Goal: Information Seeking & Learning: Check status

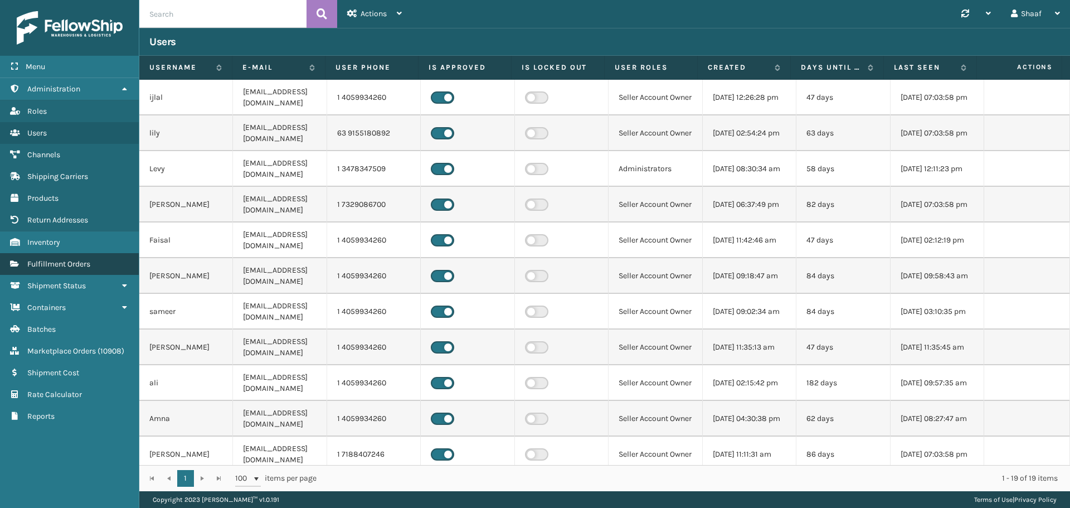
click at [62, 265] on span "Fulfillment Orders" at bounding box center [58, 263] width 63 height 9
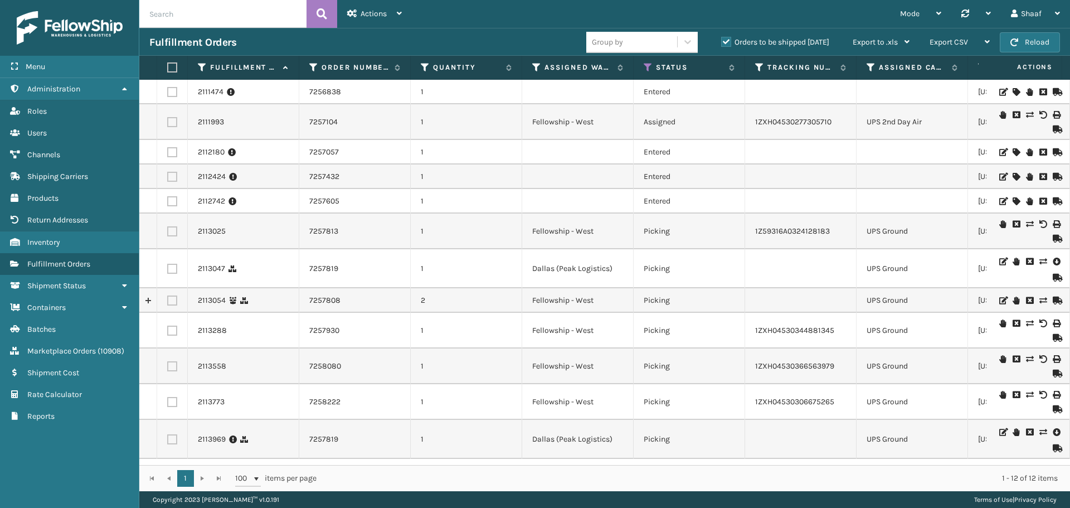
click at [727, 41] on label "Orders to be shipped [DATE]" at bounding box center [775, 41] width 108 height 9
click at [722, 41] on input "Orders to be shipped [DATE]" at bounding box center [721, 39] width 1 height 7
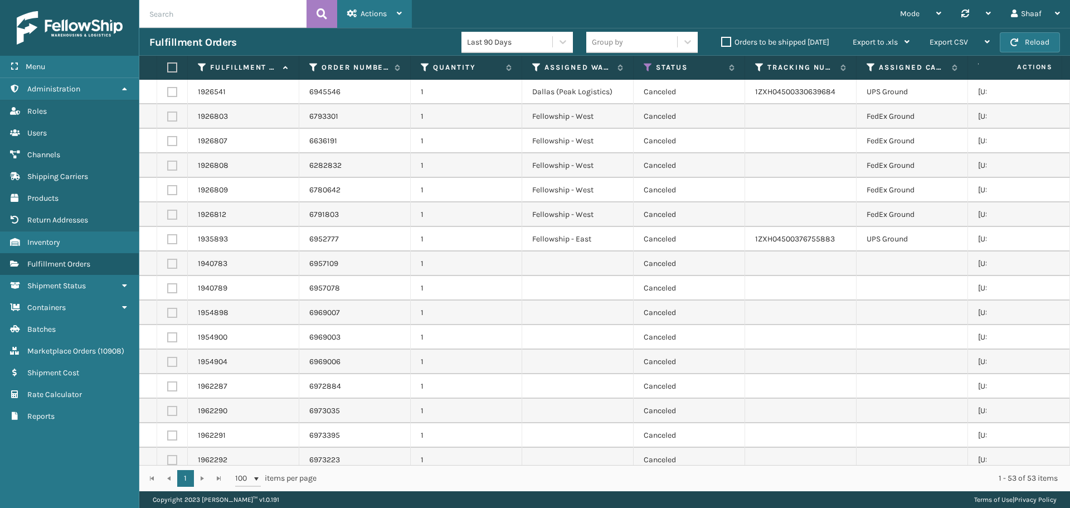
click at [366, 14] on span "Actions" at bounding box center [374, 13] width 26 height 9
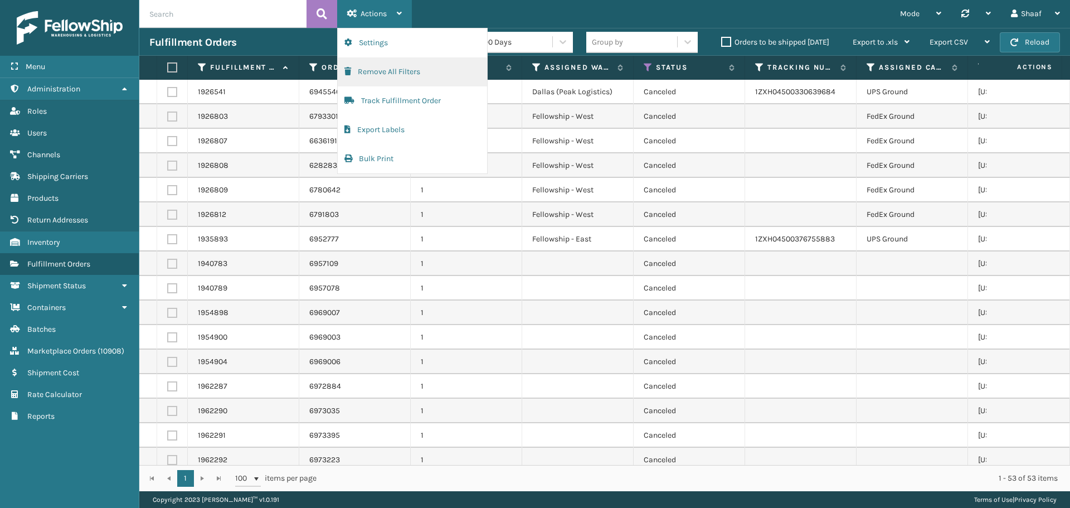
click at [372, 81] on button "Remove All Filters" at bounding box center [412, 71] width 149 height 29
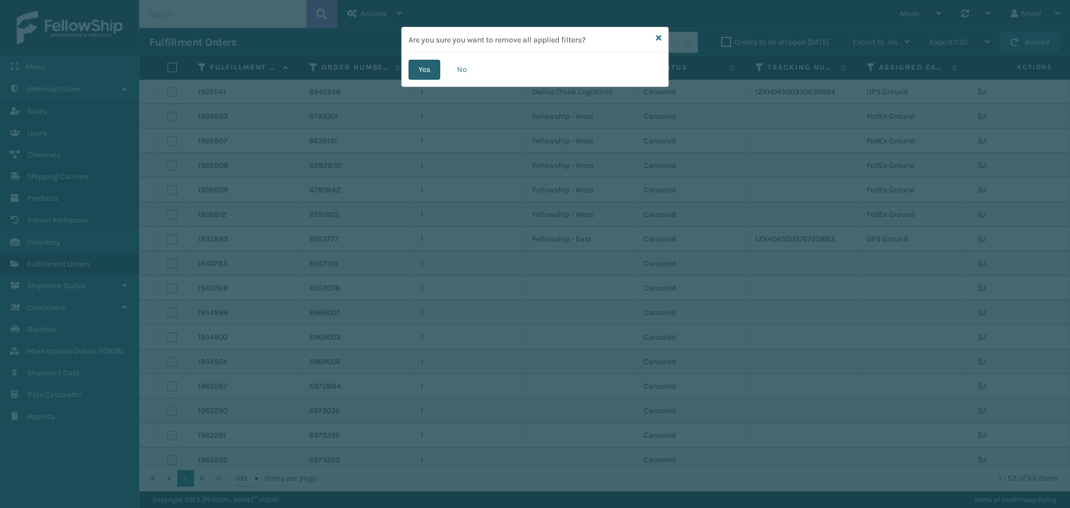
click at [416, 72] on button "Yes" at bounding box center [424, 70] width 32 height 20
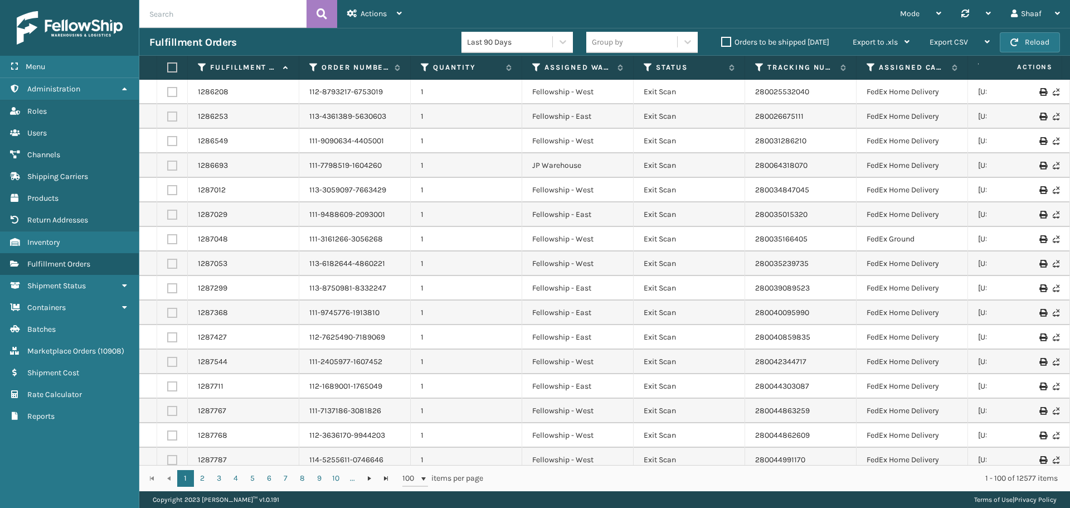
click at [242, 14] on input "text" at bounding box center [222, 14] width 167 height 28
paste input "1Z59316A0328086499"
click at [327, 16] on icon at bounding box center [322, 14] width 11 height 17
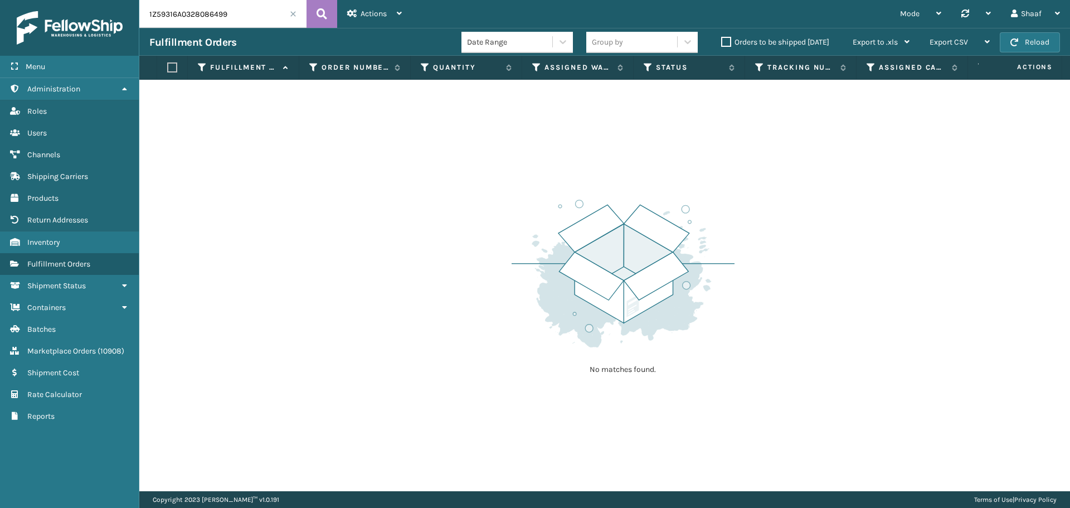
click at [183, 15] on input "1Z59316A0328086499" at bounding box center [222, 14] width 167 height 28
click at [183, 16] on input "1Z59316A0328086499" at bounding box center [222, 14] width 167 height 28
paste input "1013398"
click at [325, 18] on icon at bounding box center [322, 14] width 11 height 17
click at [198, 8] on input "1Z59316A0310133989" at bounding box center [222, 14] width 167 height 28
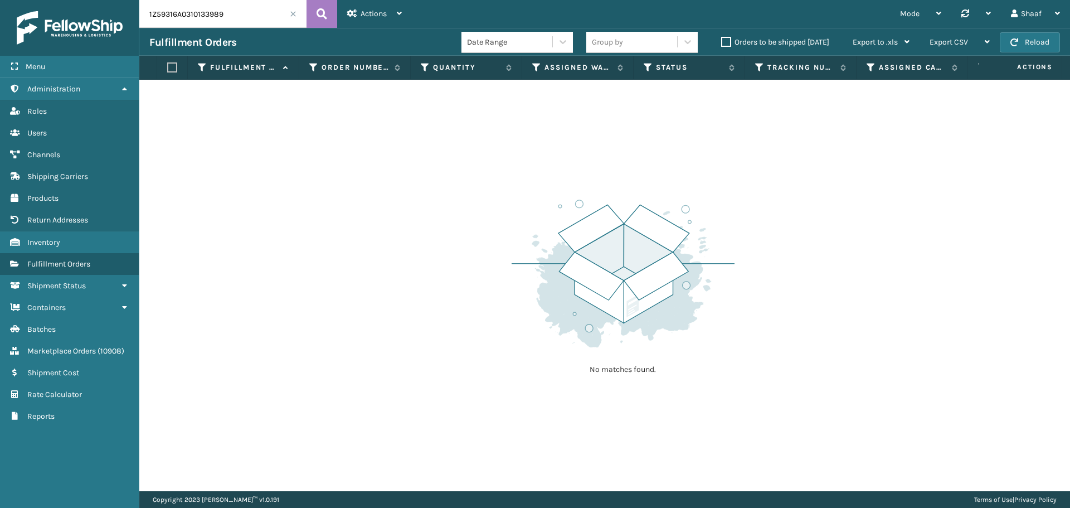
click at [198, 8] on input "1Z59316A0310133989" at bounding box center [222, 14] width 167 height 28
paste input "33622701"
click at [318, 11] on icon at bounding box center [322, 14] width 11 height 17
click at [189, 12] on input "1Z59316A0333622701" at bounding box center [222, 14] width 167 height 28
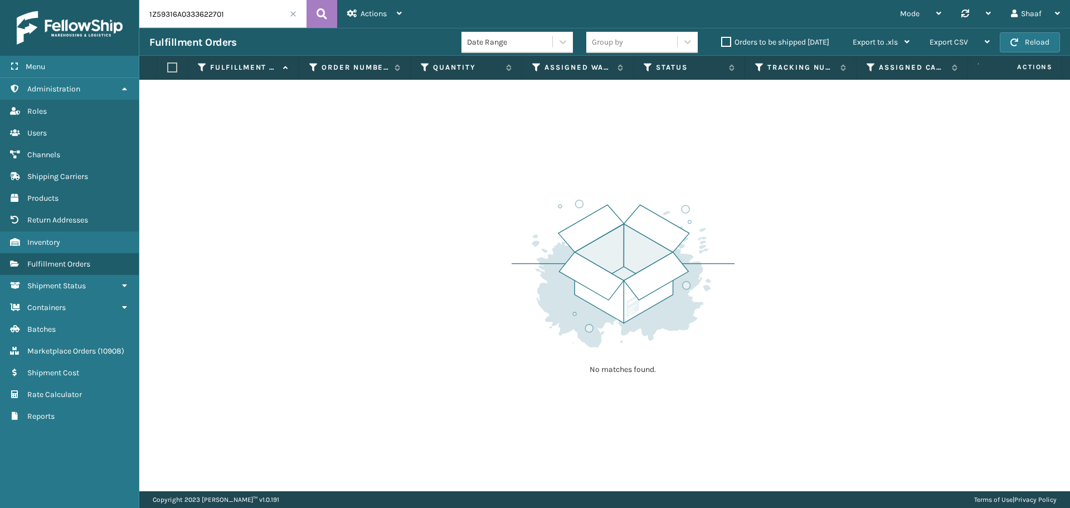
paste input "03533597"
type input "1Z59316A0303533597"
click at [321, 9] on icon at bounding box center [322, 14] width 11 height 17
click at [1064, 16] on div "Shaaf Log Out" at bounding box center [1035, 14] width 69 height 28
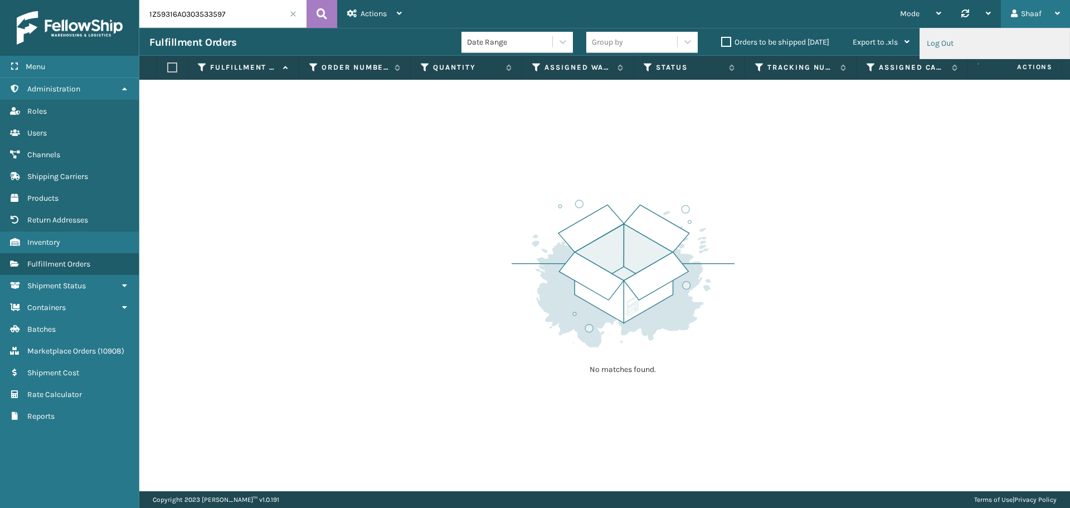
click at [948, 47] on li "Log Out" at bounding box center [994, 43] width 149 height 30
